Goal: Information Seeking & Learning: Learn about a topic

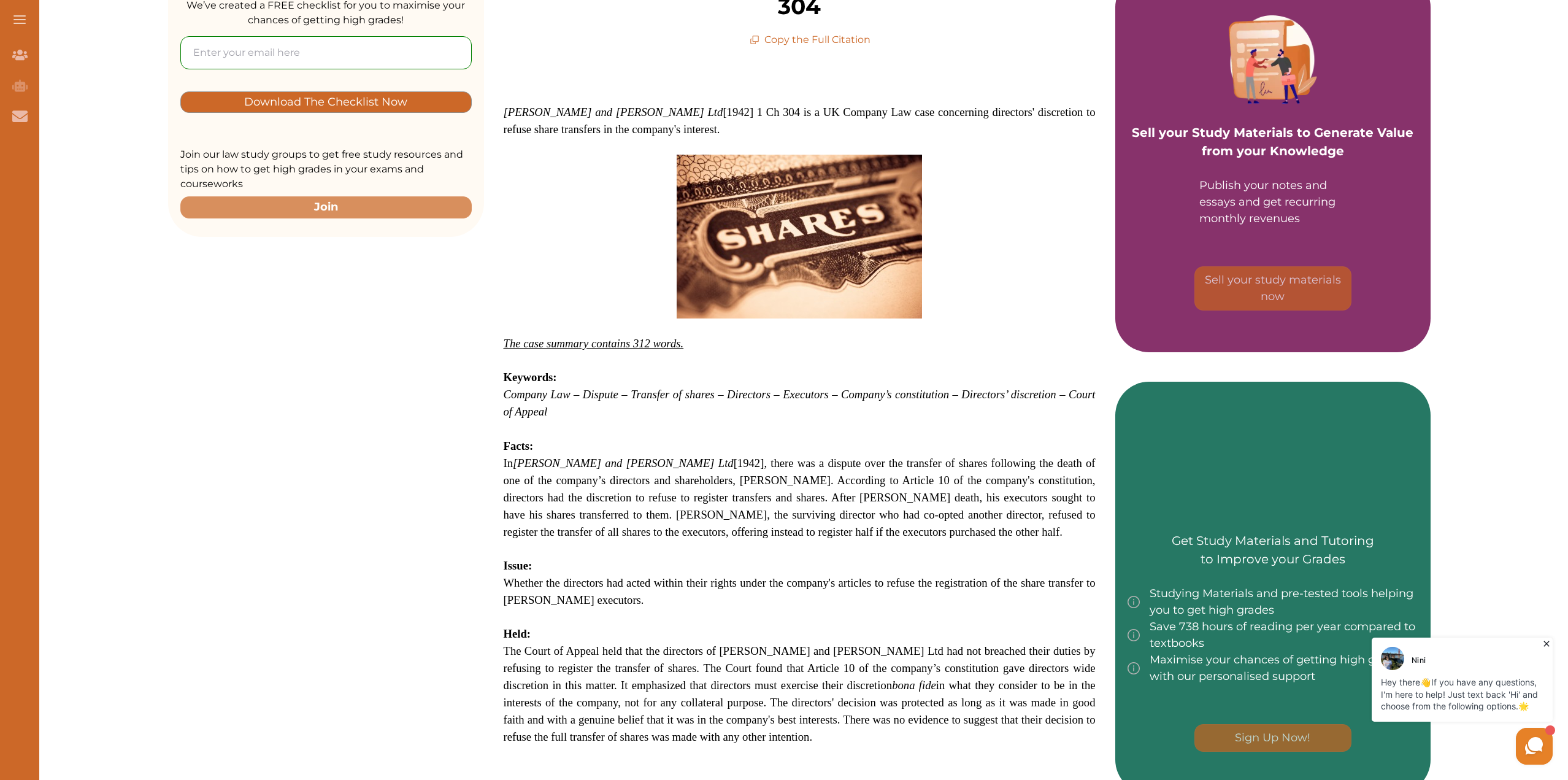
scroll to position [307, 0]
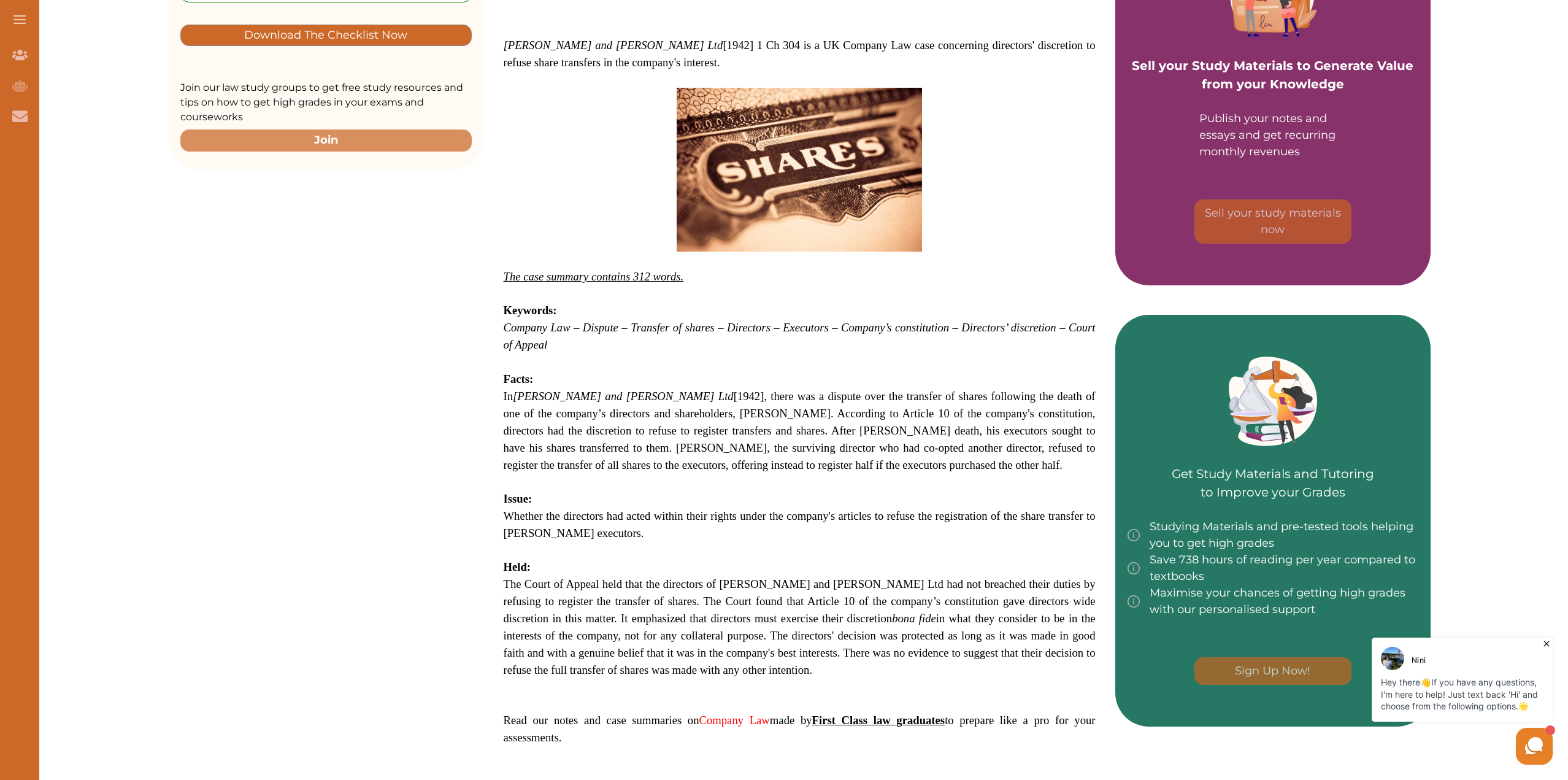
click at [862, 407] on p "In [PERSON_NAME] and [PERSON_NAME] Ltd [1942], there was a dispute over the tra…" at bounding box center [800, 431] width 592 height 86
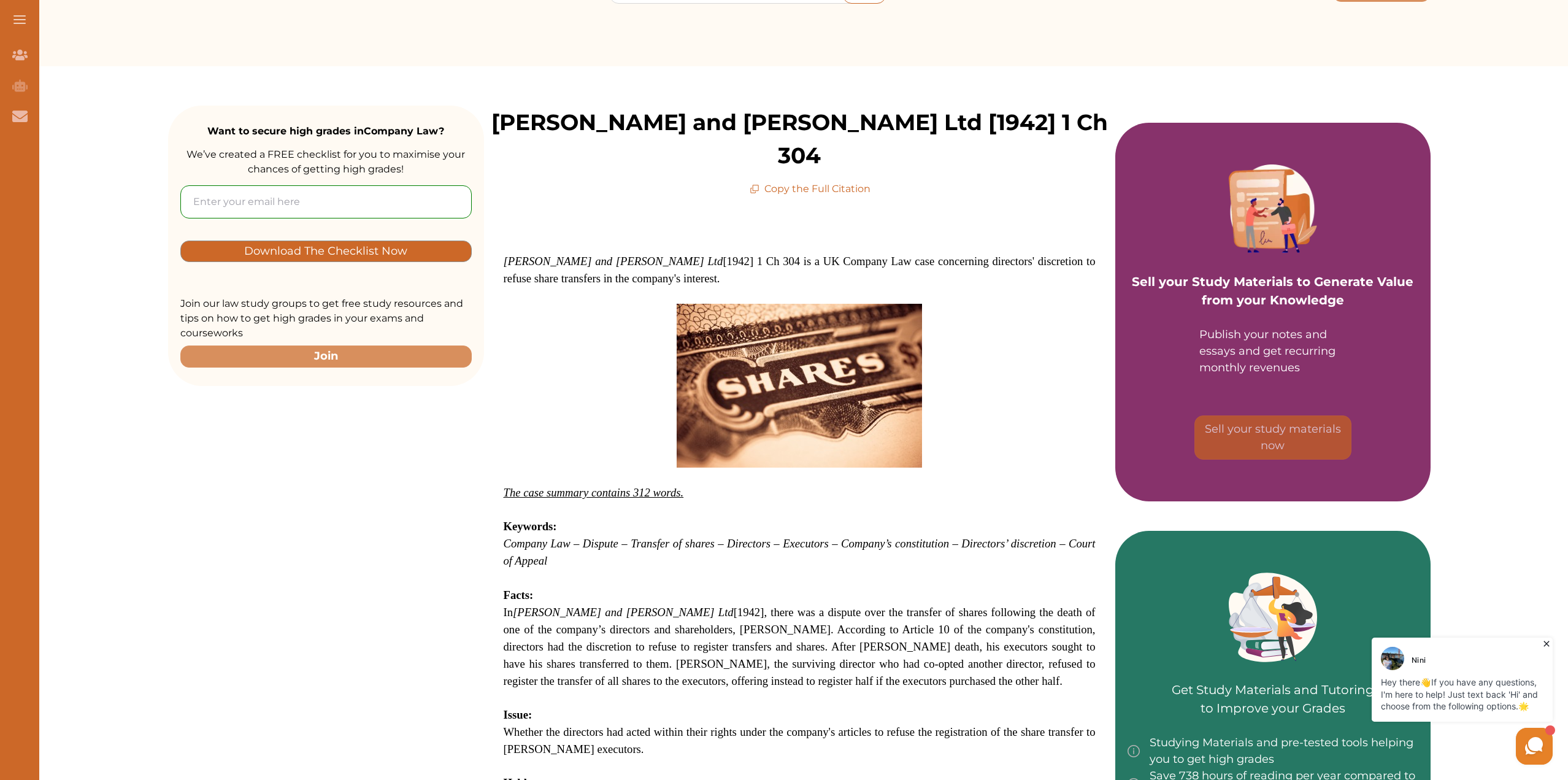
scroll to position [123, 0]
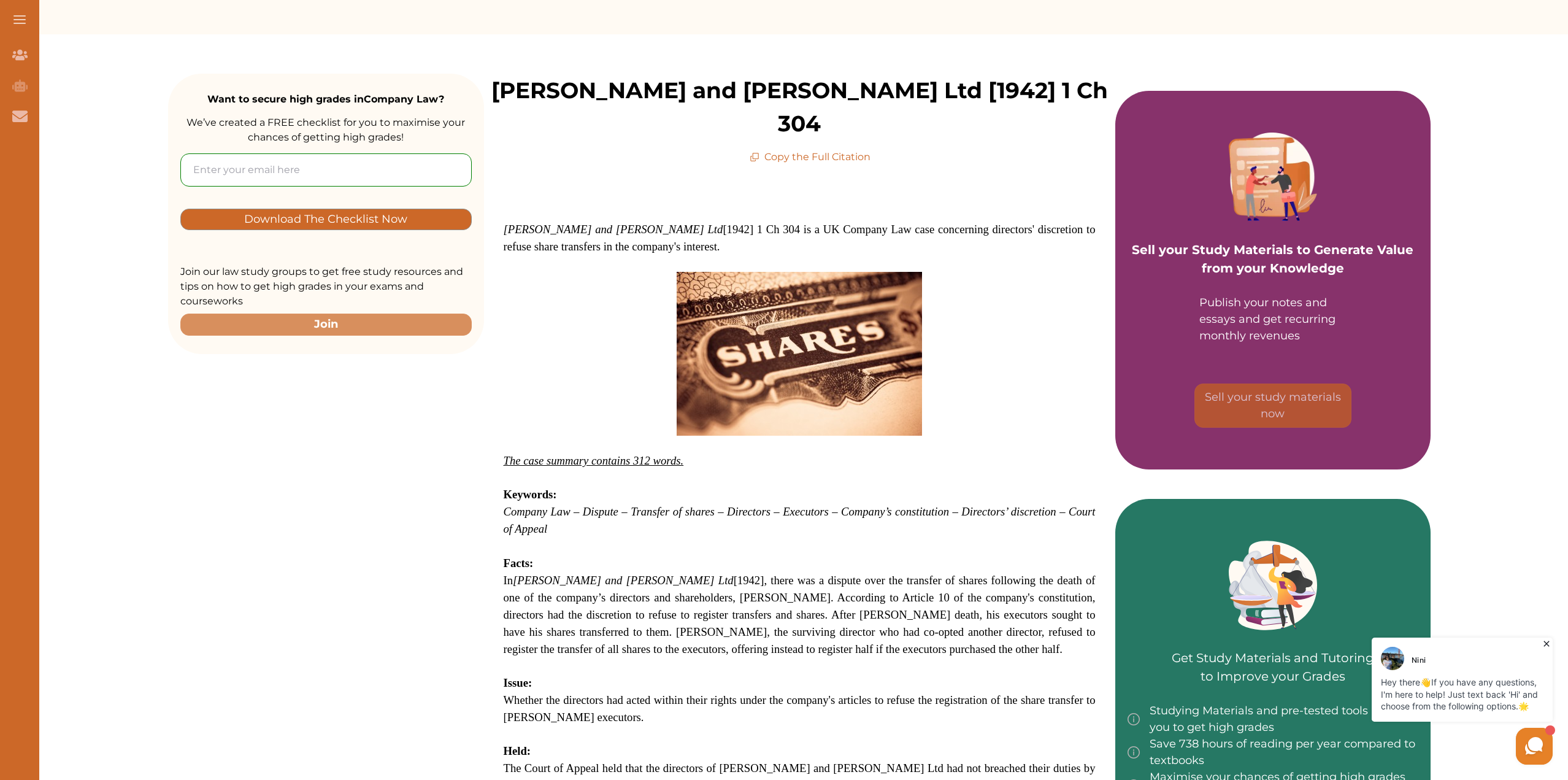
click at [711, 555] on h2 "Facts:" at bounding box center [800, 564] width 592 height 18
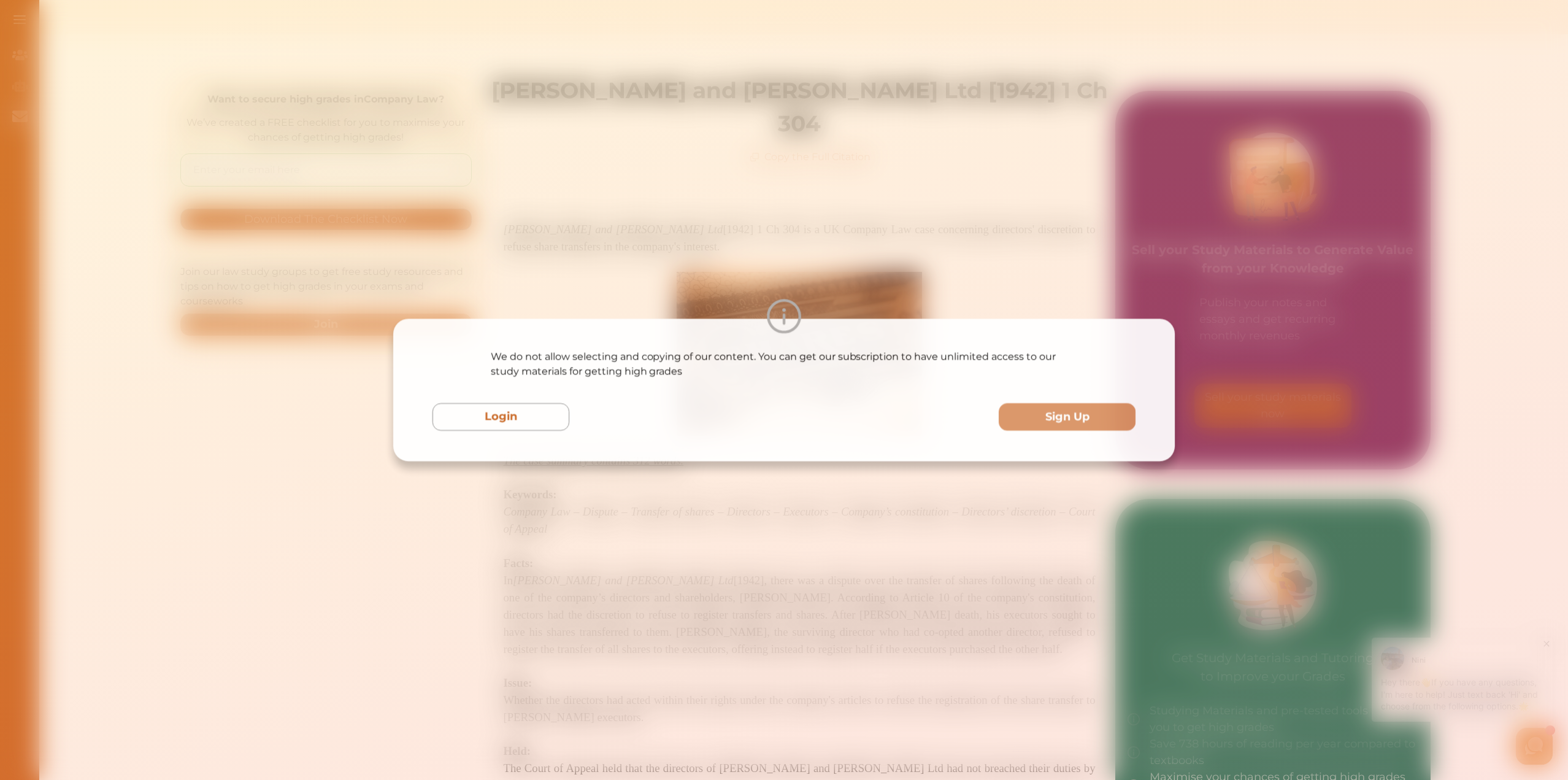
click at [820, 263] on div "We do not allow selecting and copying of our content. You can get our subscript…" at bounding box center [784, 390] width 1568 height 780
